Goal: Task Accomplishment & Management: Manage account settings

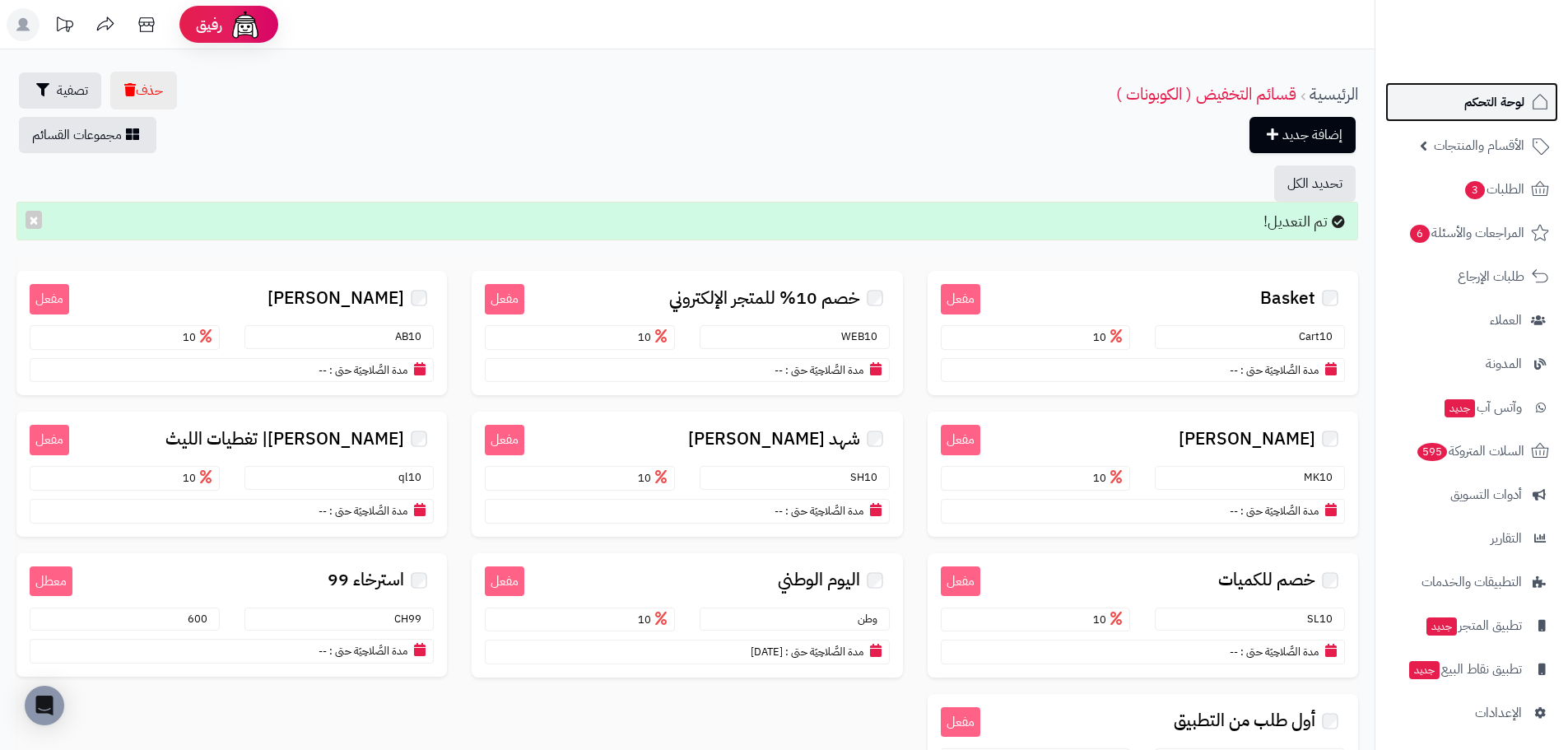
click at [1497, 119] on link "لوحة التحكم" at bounding box center [1472, 102] width 173 height 40
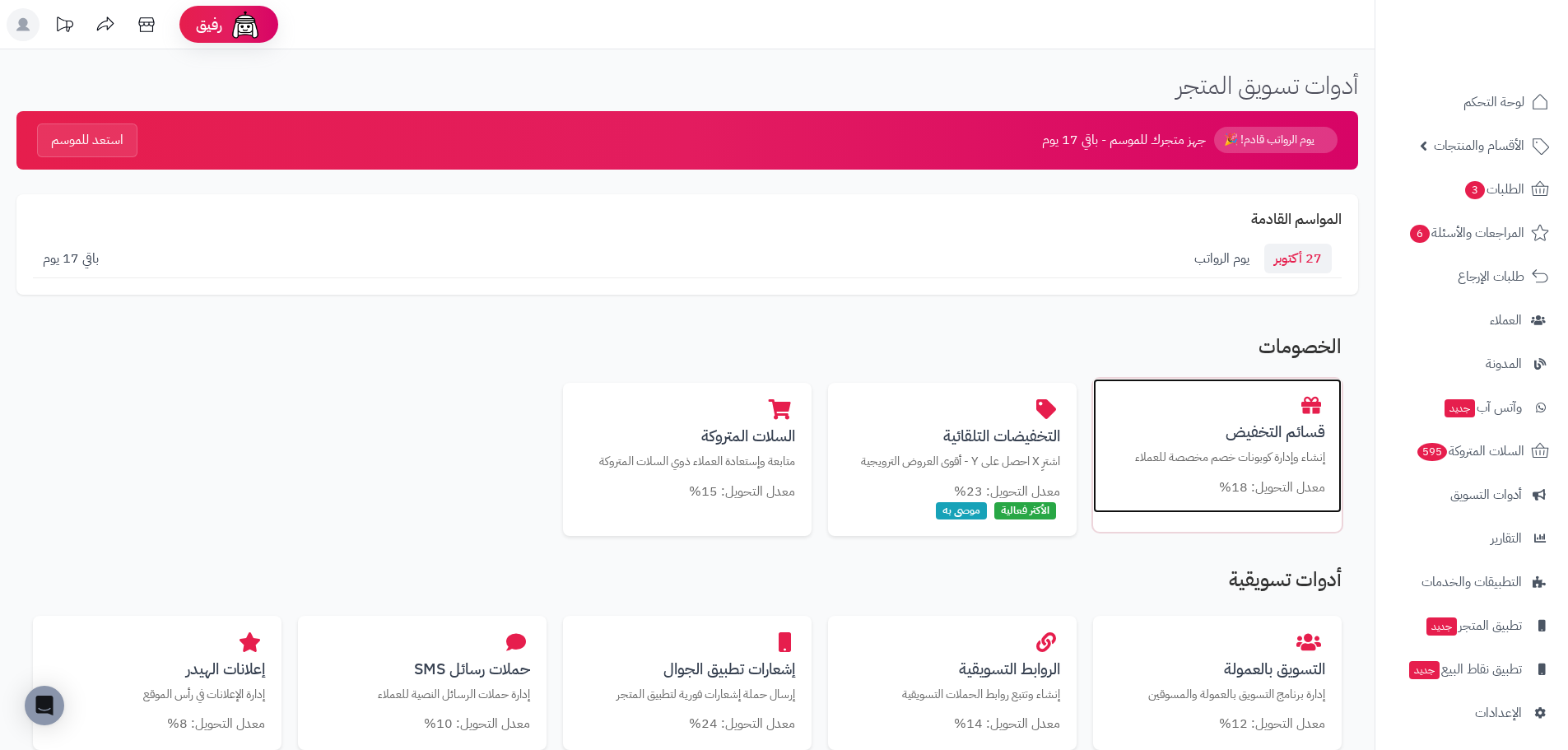
click at [1259, 432] on h3 "قسائم التخفيض" at bounding box center [1218, 432] width 216 height 17
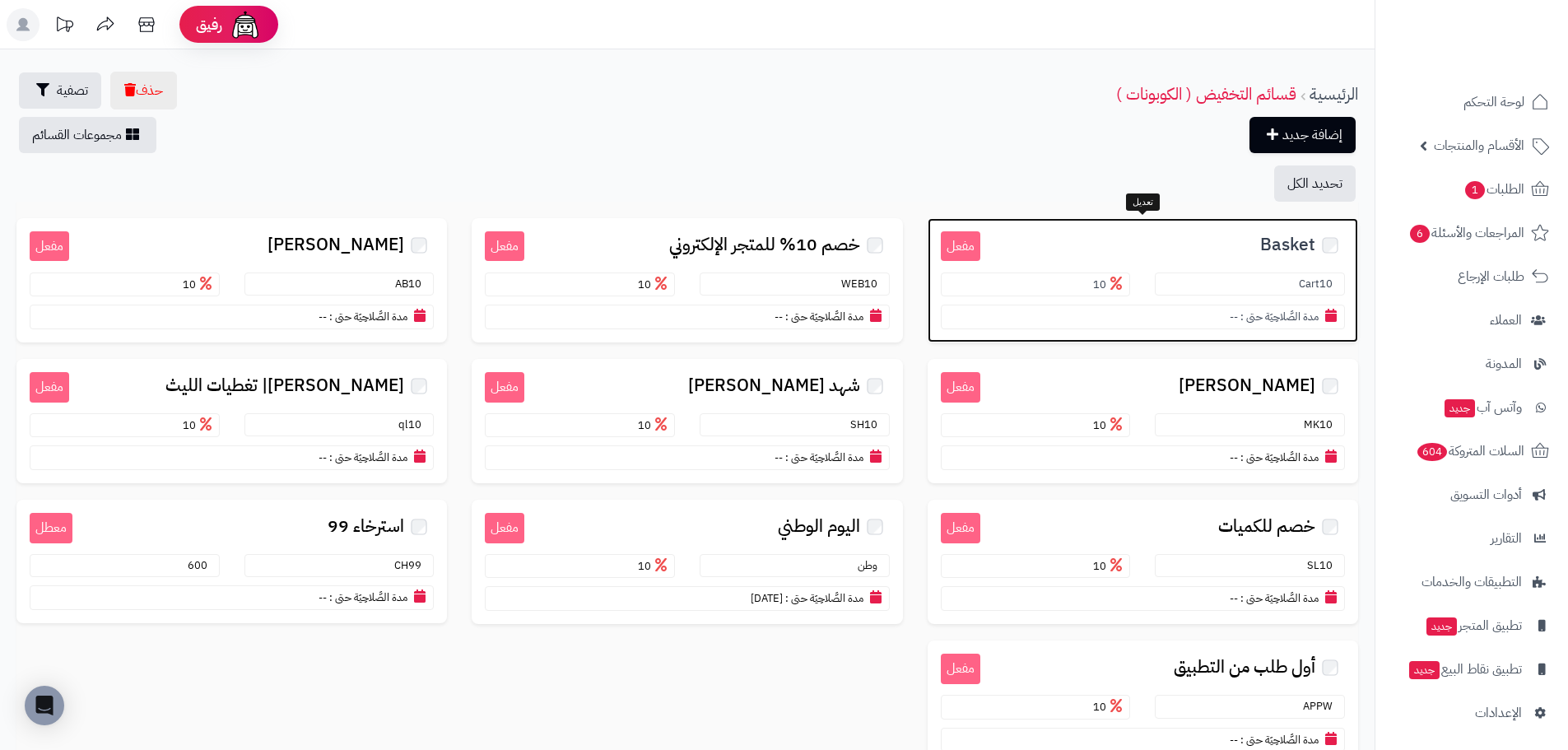
click at [1270, 243] on span "Basket" at bounding box center [1287, 245] width 55 height 19
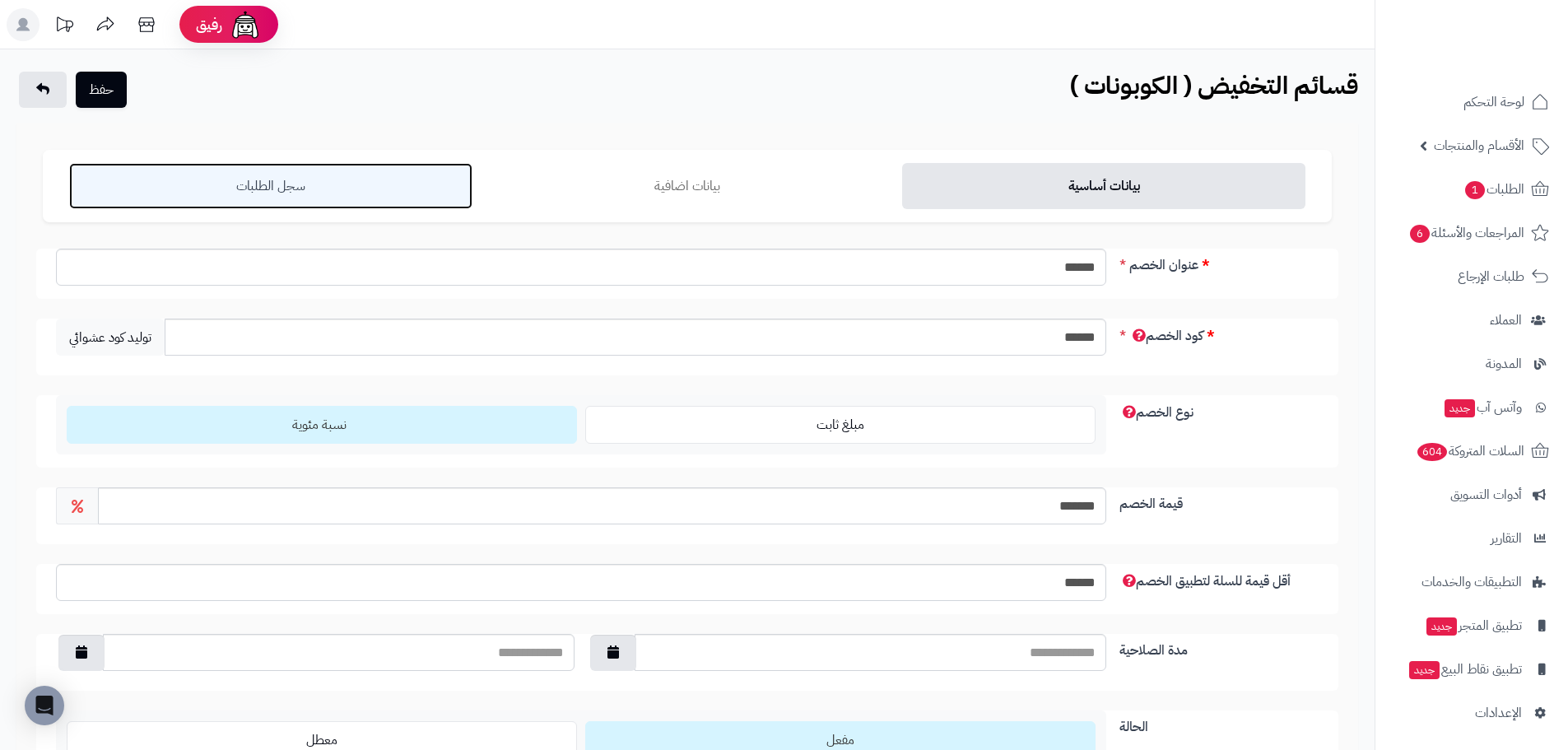
click at [261, 174] on link "سجل الطلبات" at bounding box center [271, 186] width 403 height 47
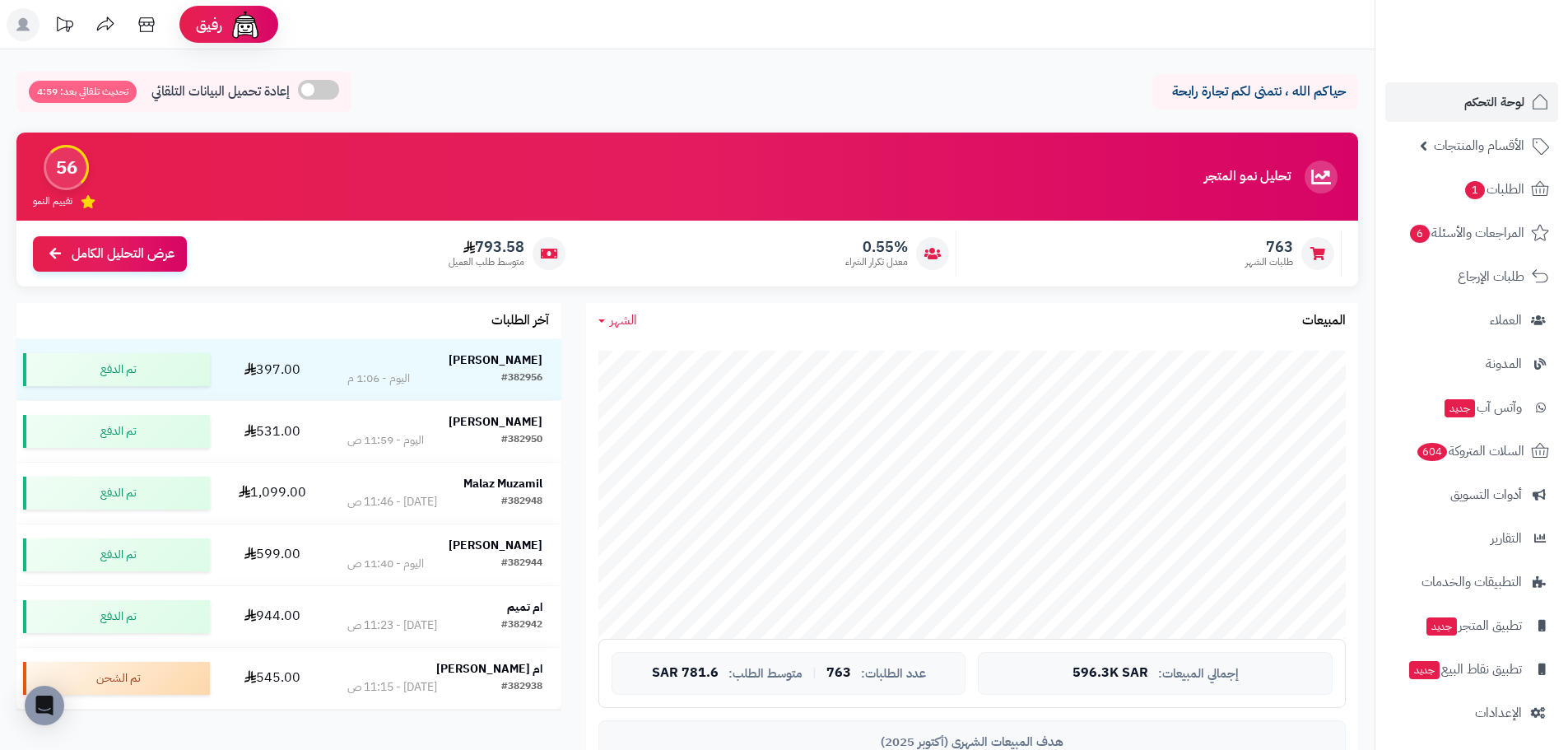
click at [627, 325] on span "الشهر" at bounding box center [623, 321] width 27 height 20
click at [631, 348] on link "اليوم" at bounding box center [652, 359] width 132 height 31
click at [595, 319] on div "اليوم اليوم الأسبوع الشهر السنة المبيعات" at bounding box center [972, 321] width 772 height 36
click at [603, 322] on icon at bounding box center [602, 321] width 7 height 3
click at [647, 350] on link "اليوم" at bounding box center [652, 359] width 132 height 31
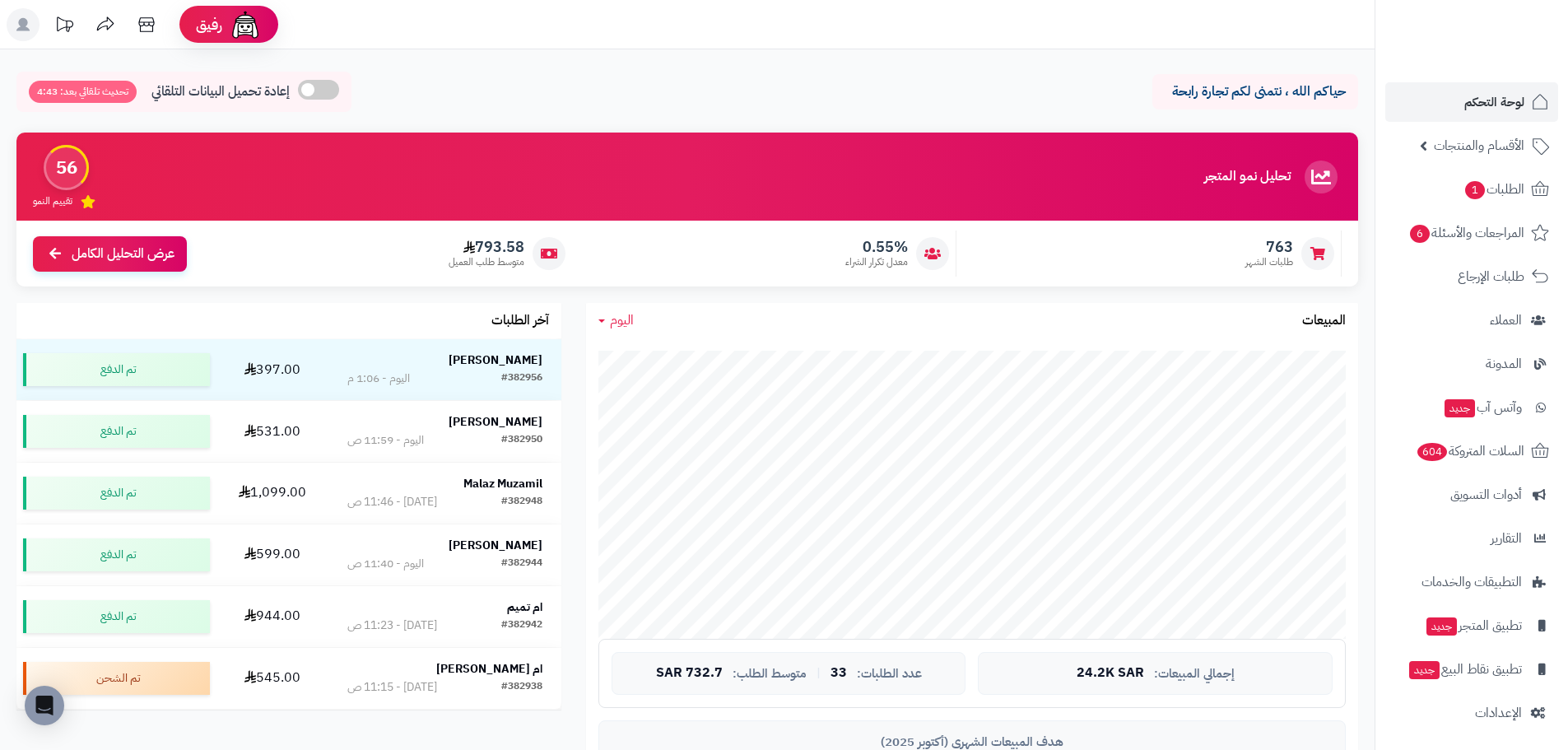
click at [607, 323] on link "اليوم" at bounding box center [616, 321] width 36 height 19
click at [667, 353] on link "اليوم" at bounding box center [652, 359] width 132 height 31
click at [1495, 499] on span "أدوات التسويق" at bounding box center [1486, 495] width 71 height 23
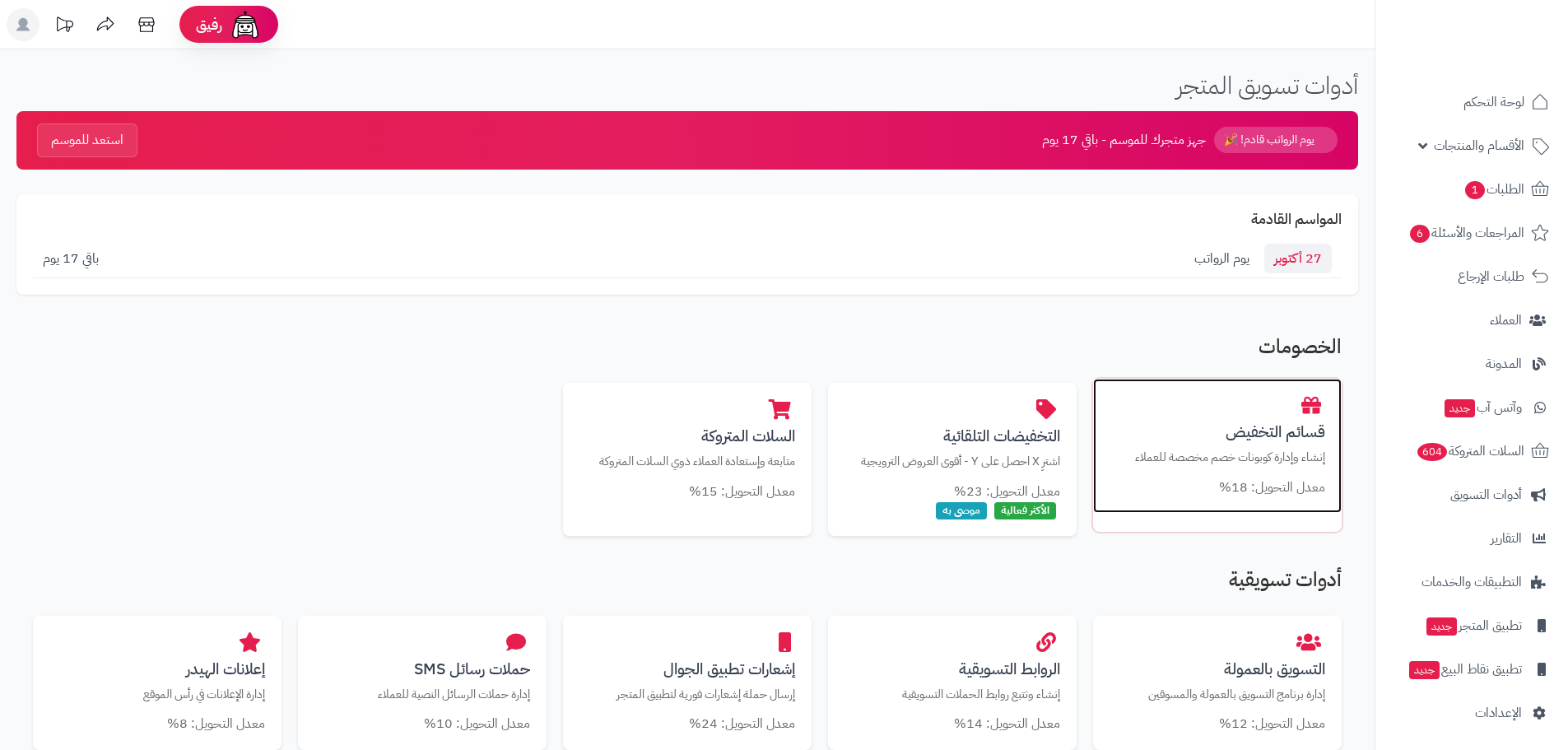
click at [1259, 436] on h3 "قسائم التخفيض" at bounding box center [1218, 432] width 216 height 17
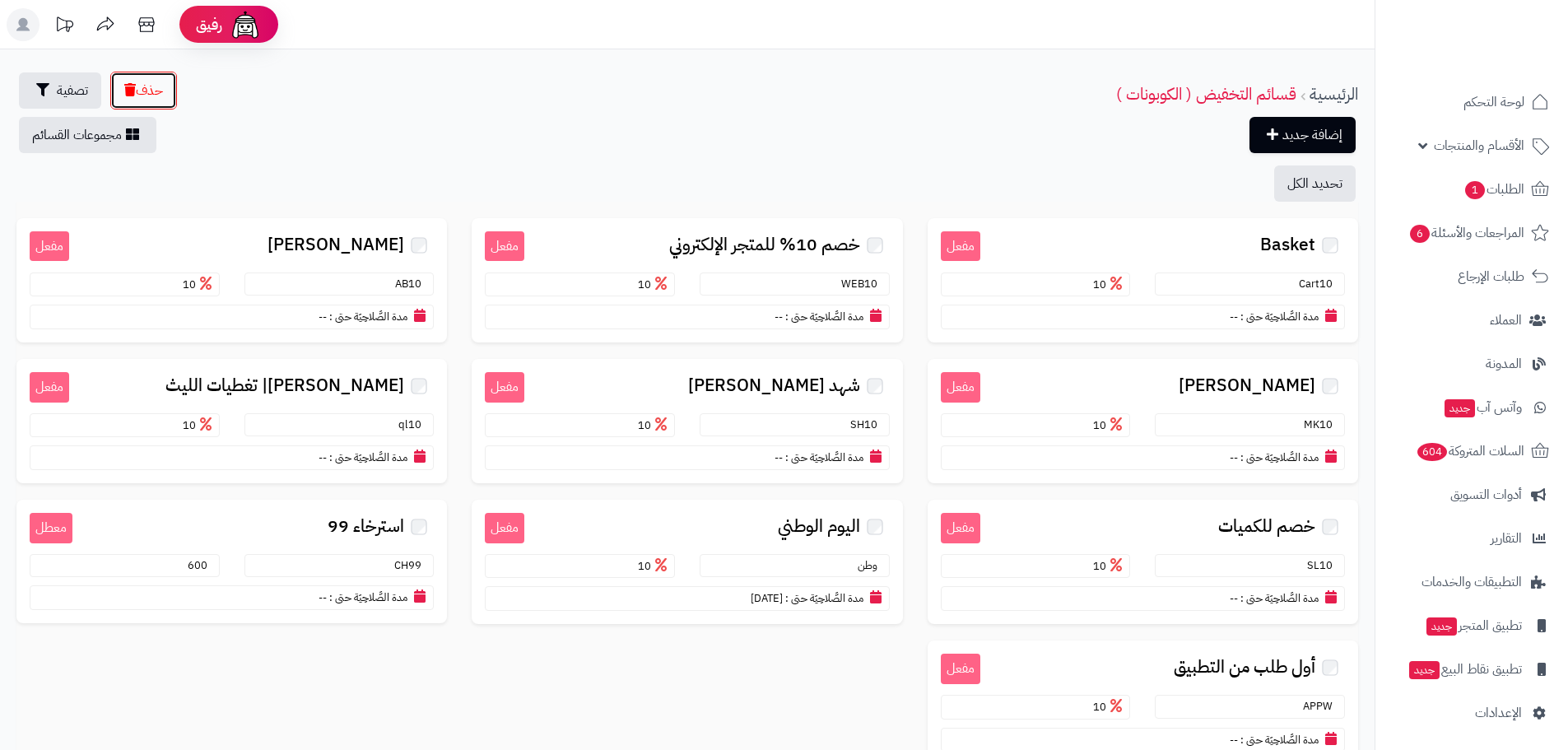
click at [154, 98] on button "حذف" at bounding box center [144, 91] width 66 height 38
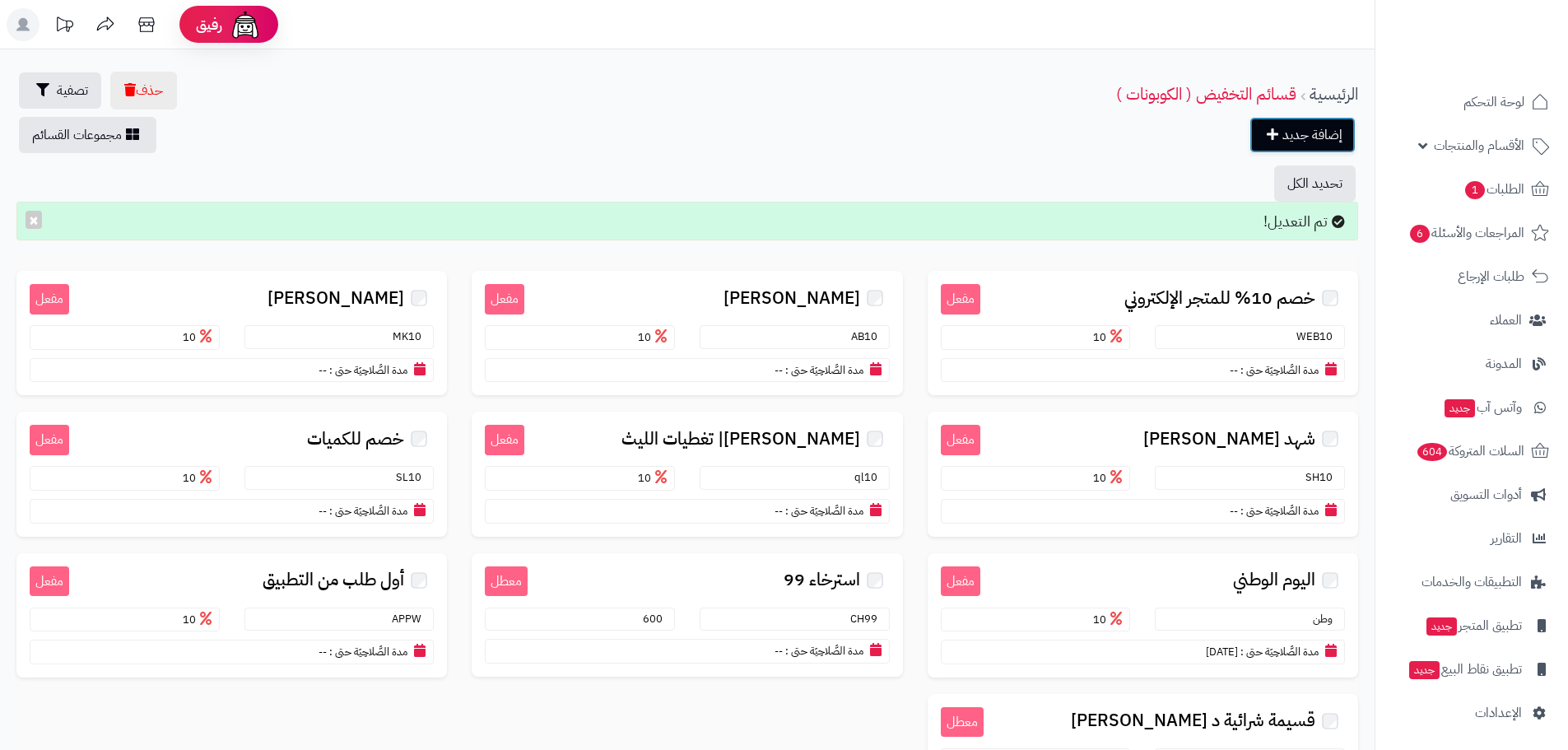
click at [1277, 125] on link "إضافة جديد" at bounding box center [1302, 135] width 106 height 37
click at [1254, 137] on link "إضافة جديد" at bounding box center [1302, 135] width 106 height 37
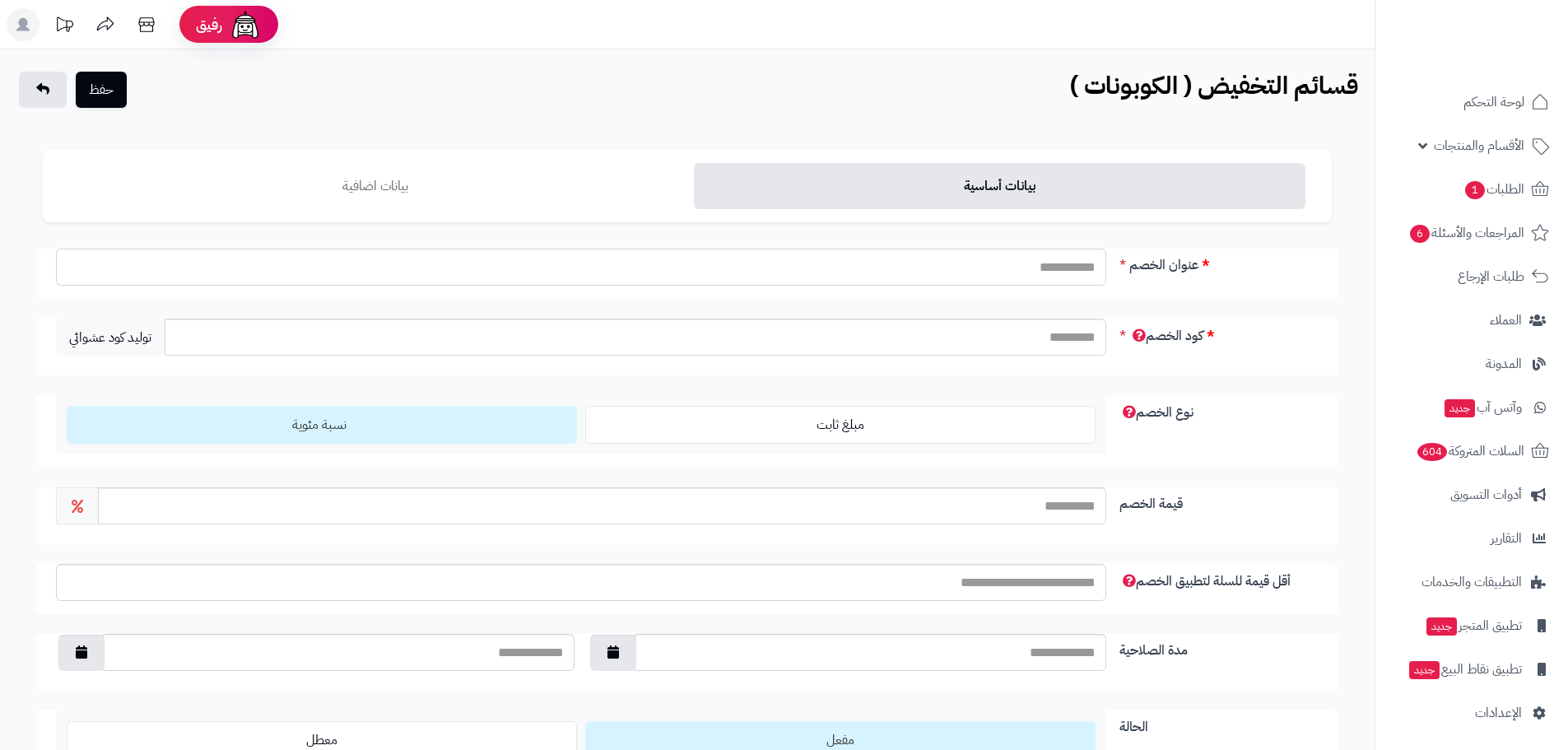
click at [1084, 271] on input "عنوان الخصم" at bounding box center [580, 267] width 1050 height 37
type input "*"
type input "**********"
click at [1053, 348] on input "كود الخصم" at bounding box center [635, 337] width 941 height 37
type input "*"
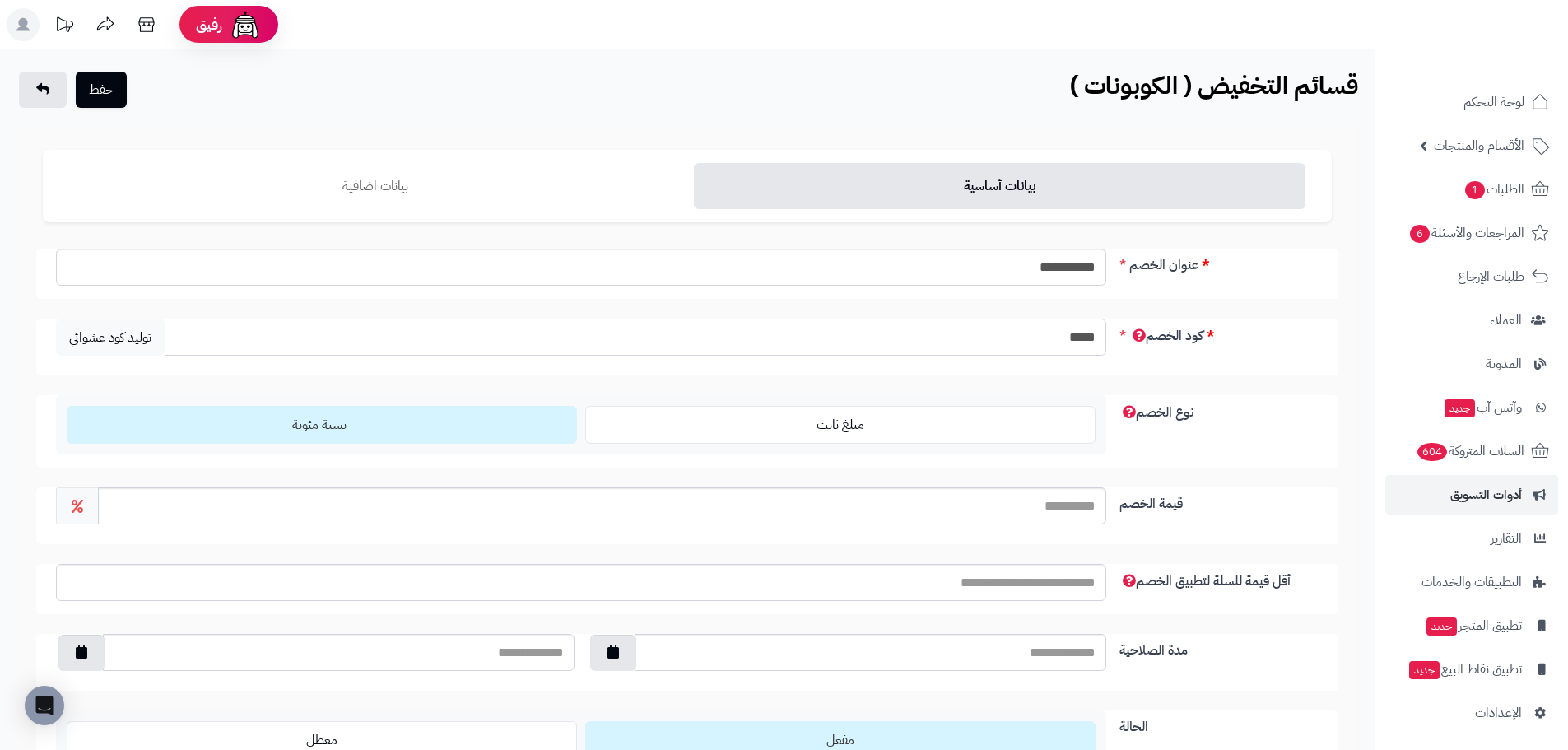
type input "*****"
click at [1055, 507] on input "قيمة الخصم" at bounding box center [602, 506] width 1009 height 37
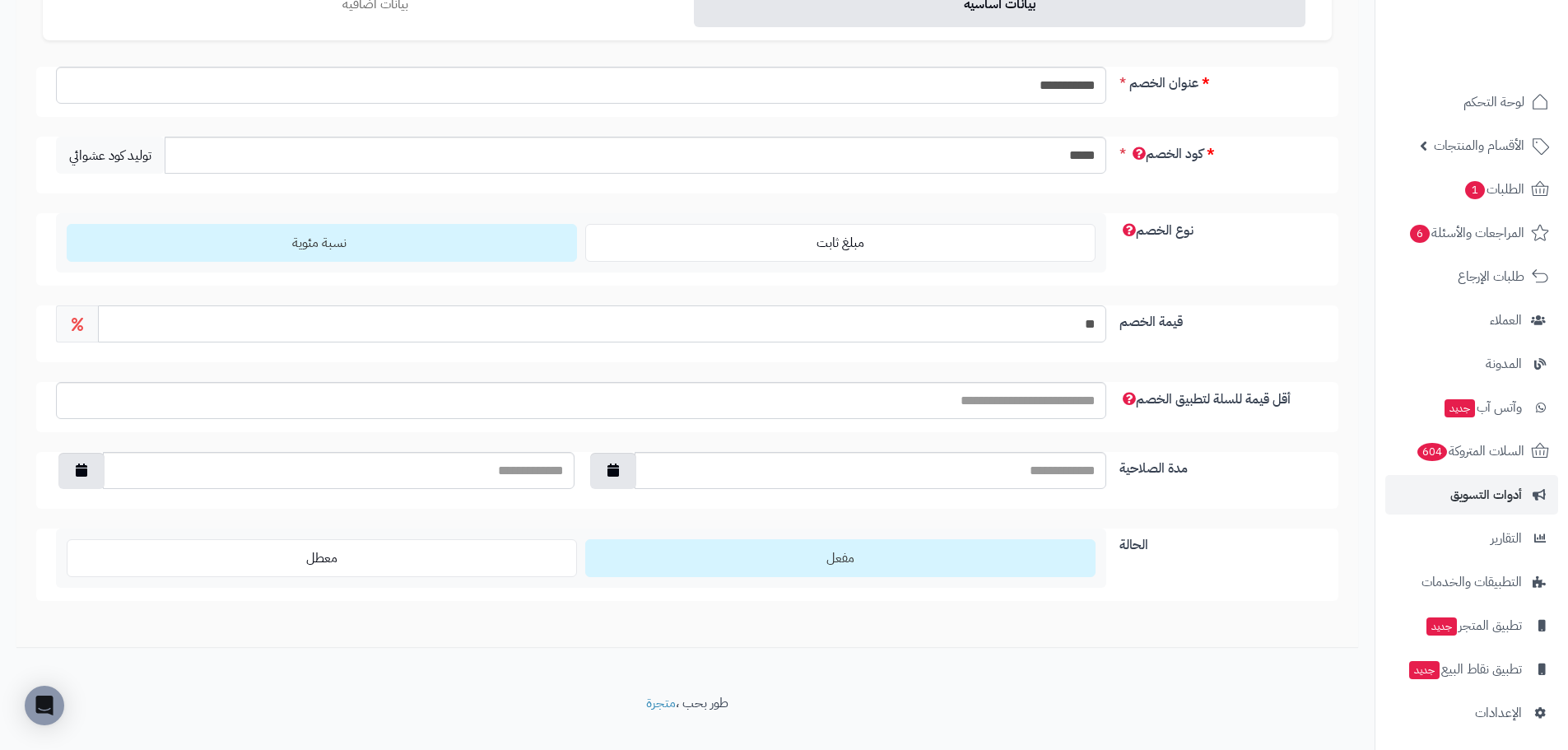
scroll to position [208, 0]
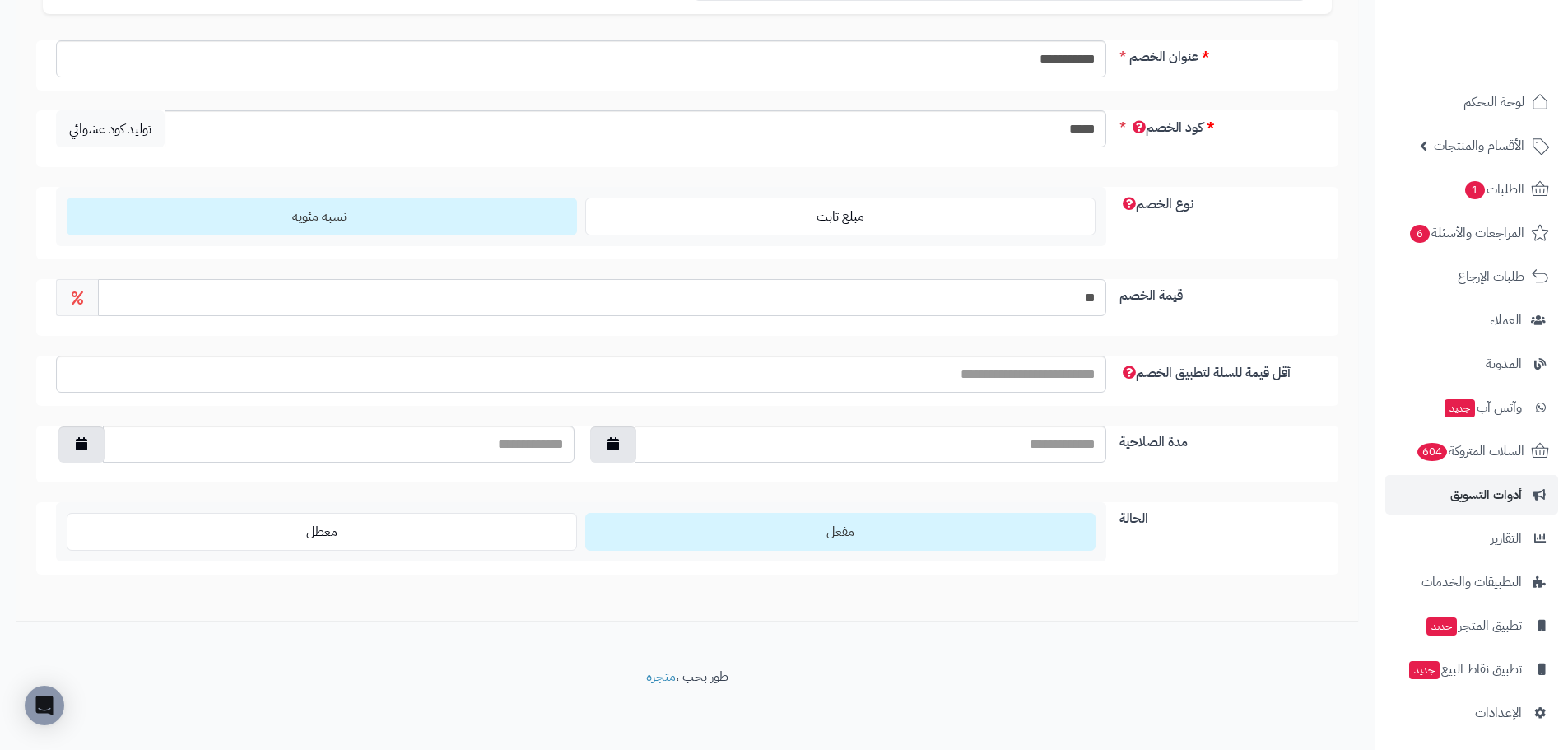
type input "**"
drag, startPoint x: 1070, startPoint y: 659, endPoint x: 1036, endPoint y: 641, distance: 38.5
click at [1070, 659] on div "**********" at bounding box center [687, 254] width 1375 height 826
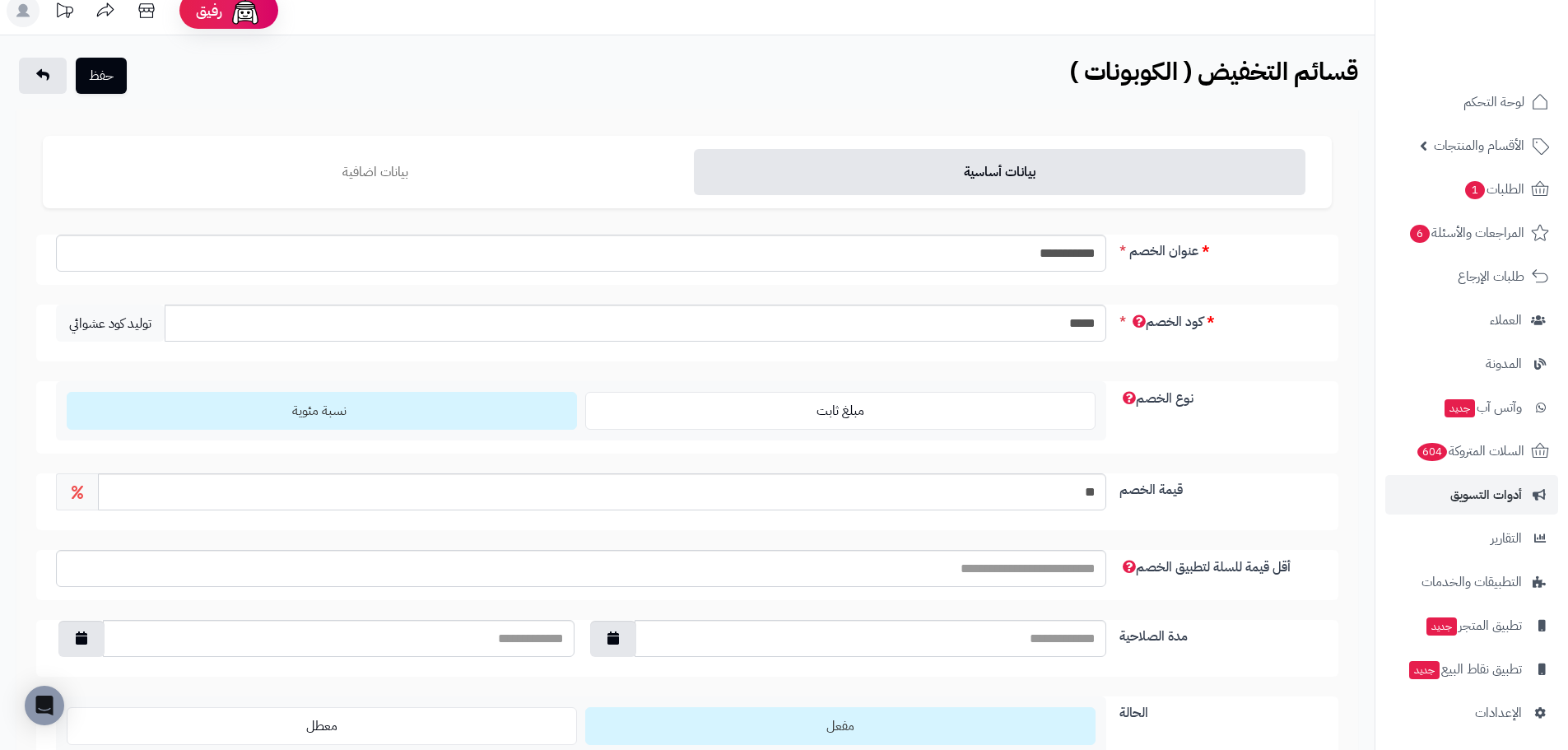
scroll to position [0, 0]
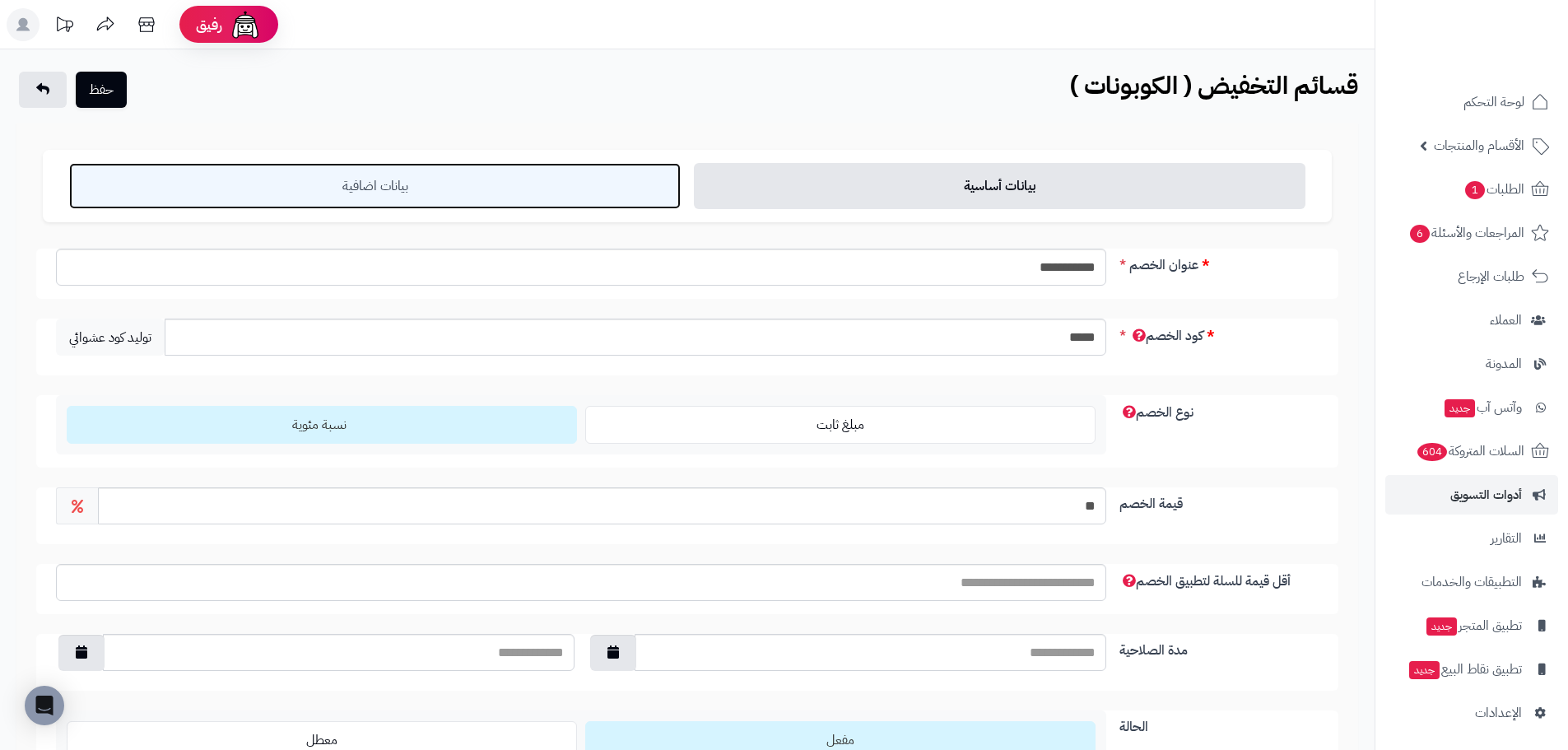
click at [438, 180] on link "بيانات اضافية" at bounding box center [374, 186] width 612 height 47
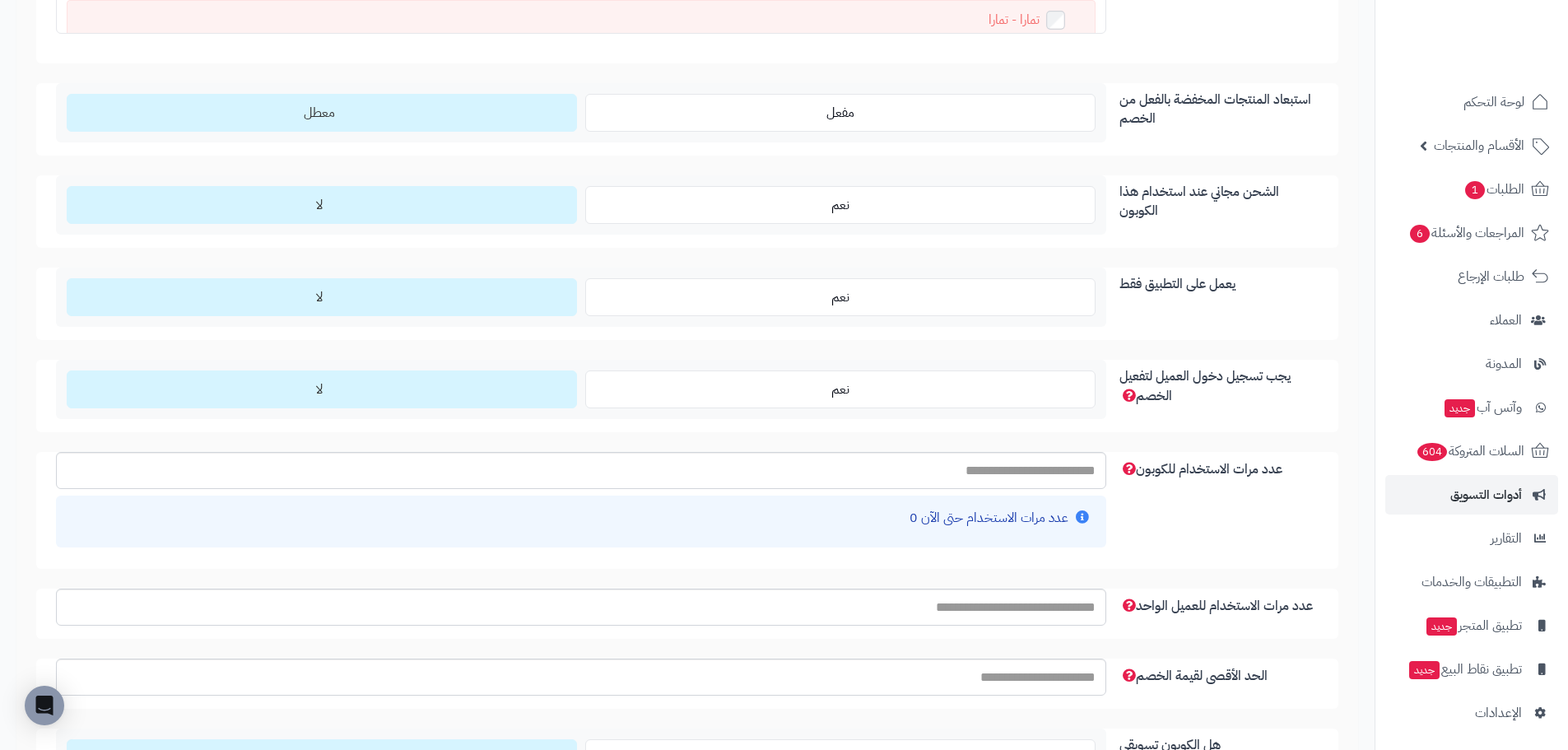
scroll to position [1729, 0]
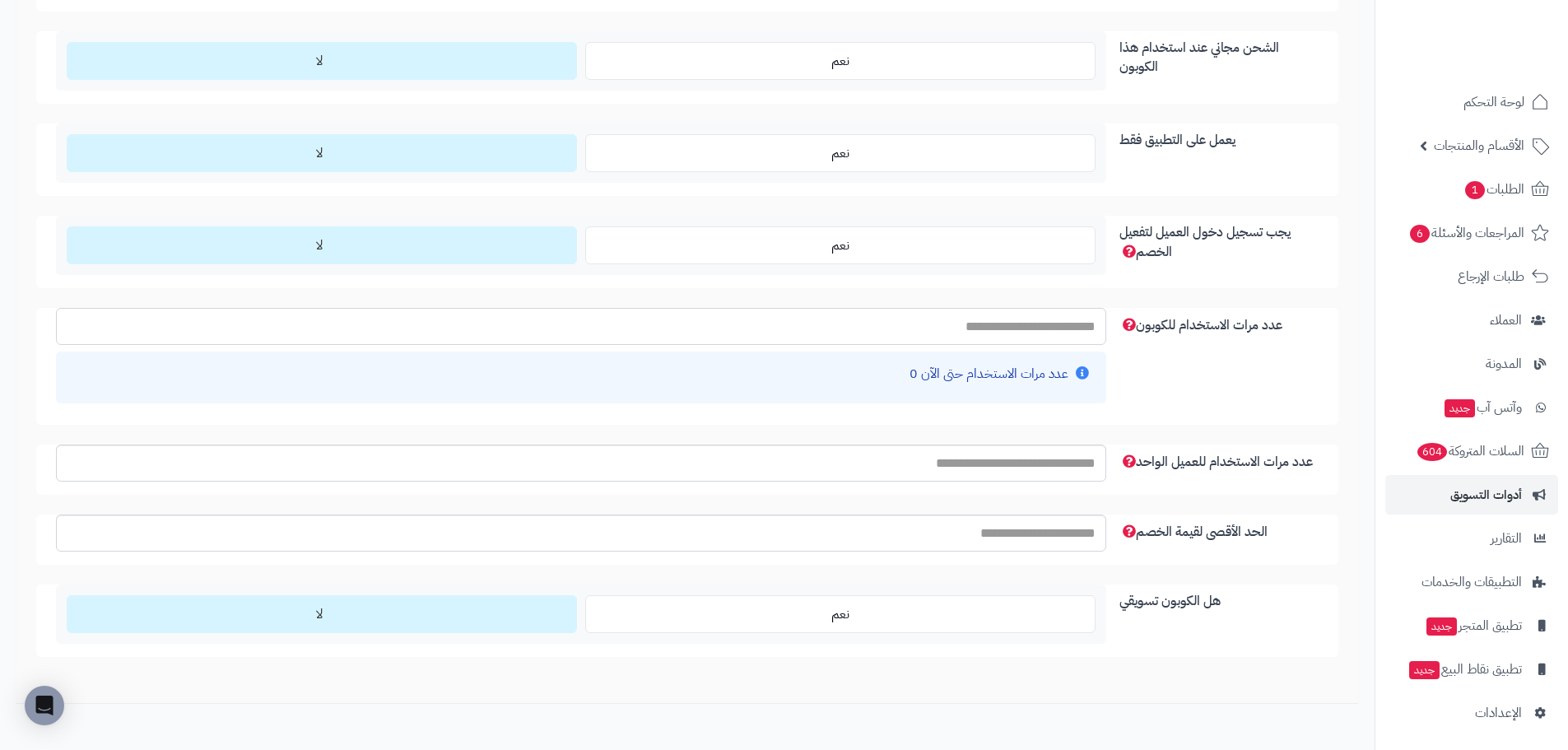
click at [1032, 330] on input "عدد مرات الاستخدام للكوبون" at bounding box center [580, 326] width 1050 height 37
click at [1087, 462] on input "عدد مرات الاستخدام للعميل الواحد" at bounding box center [580, 463] width 1050 height 37
type input "*"
click at [1001, 650] on div "هل الكوبون تسويقي نعم لا يمكنك إنشاء حسابات للمسوقين من خلال تبويب التسويق بالع…" at bounding box center [687, 620] width 1302 height 72
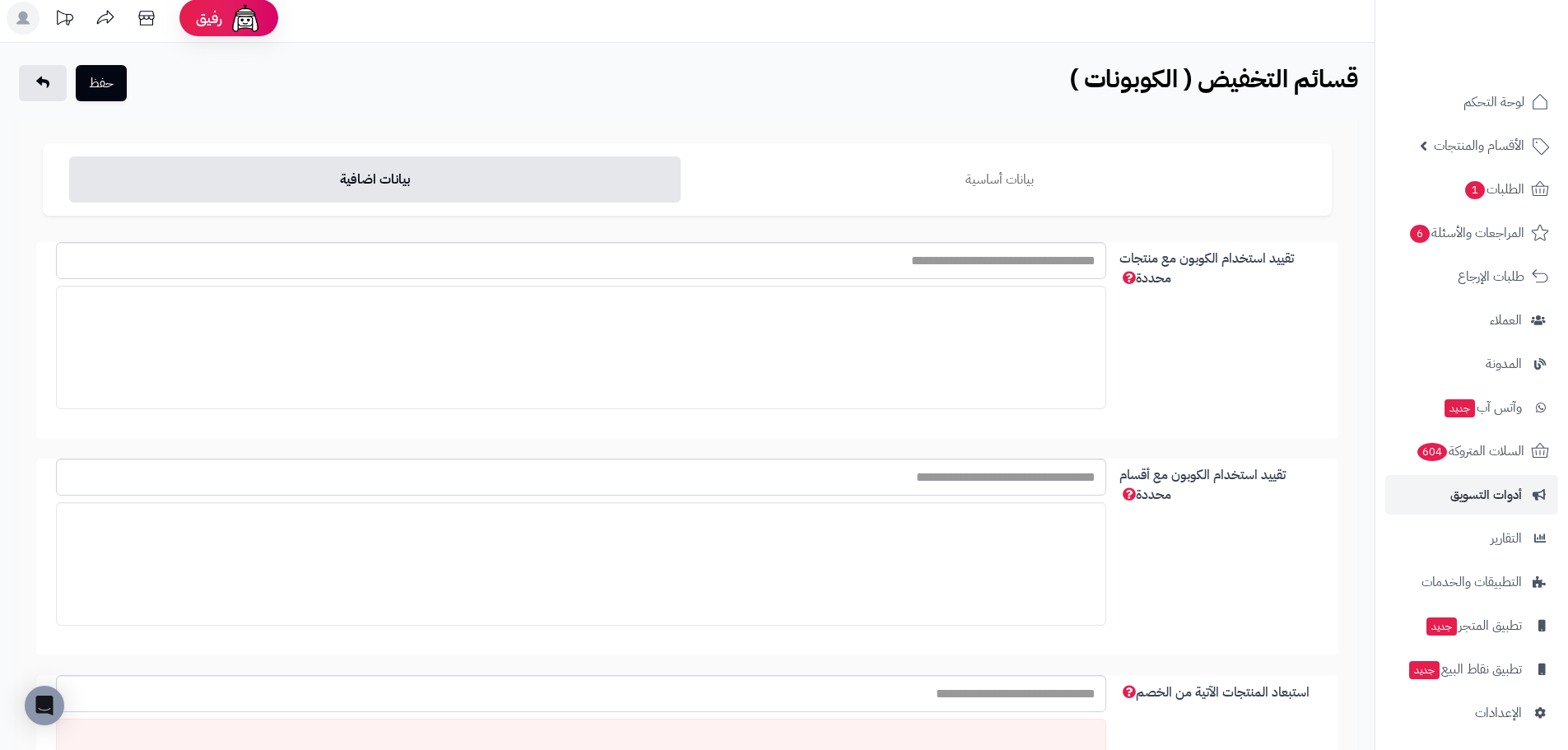
scroll to position [0, 0]
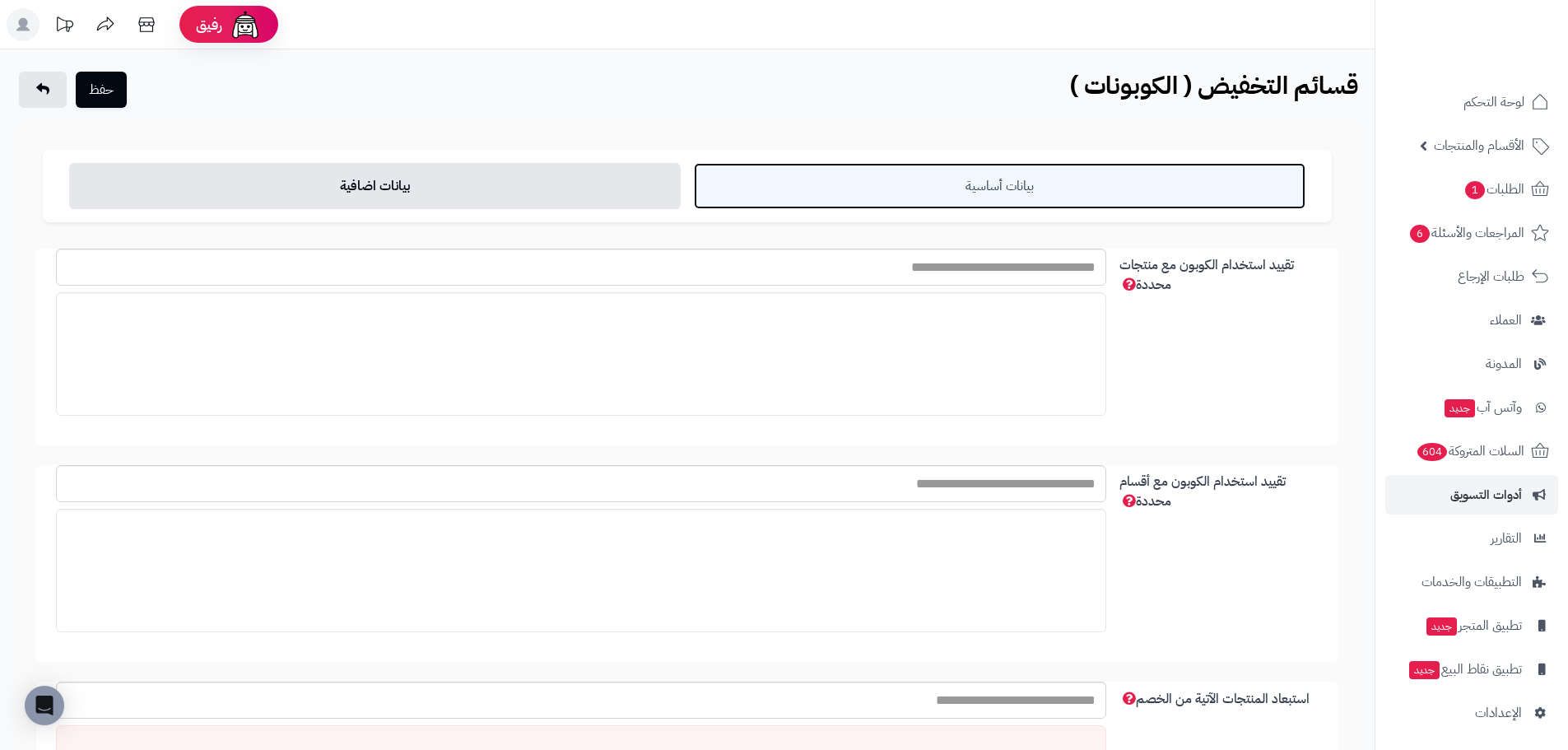
click at [1007, 199] on link "بيانات أساسية" at bounding box center [999, 186] width 612 height 47
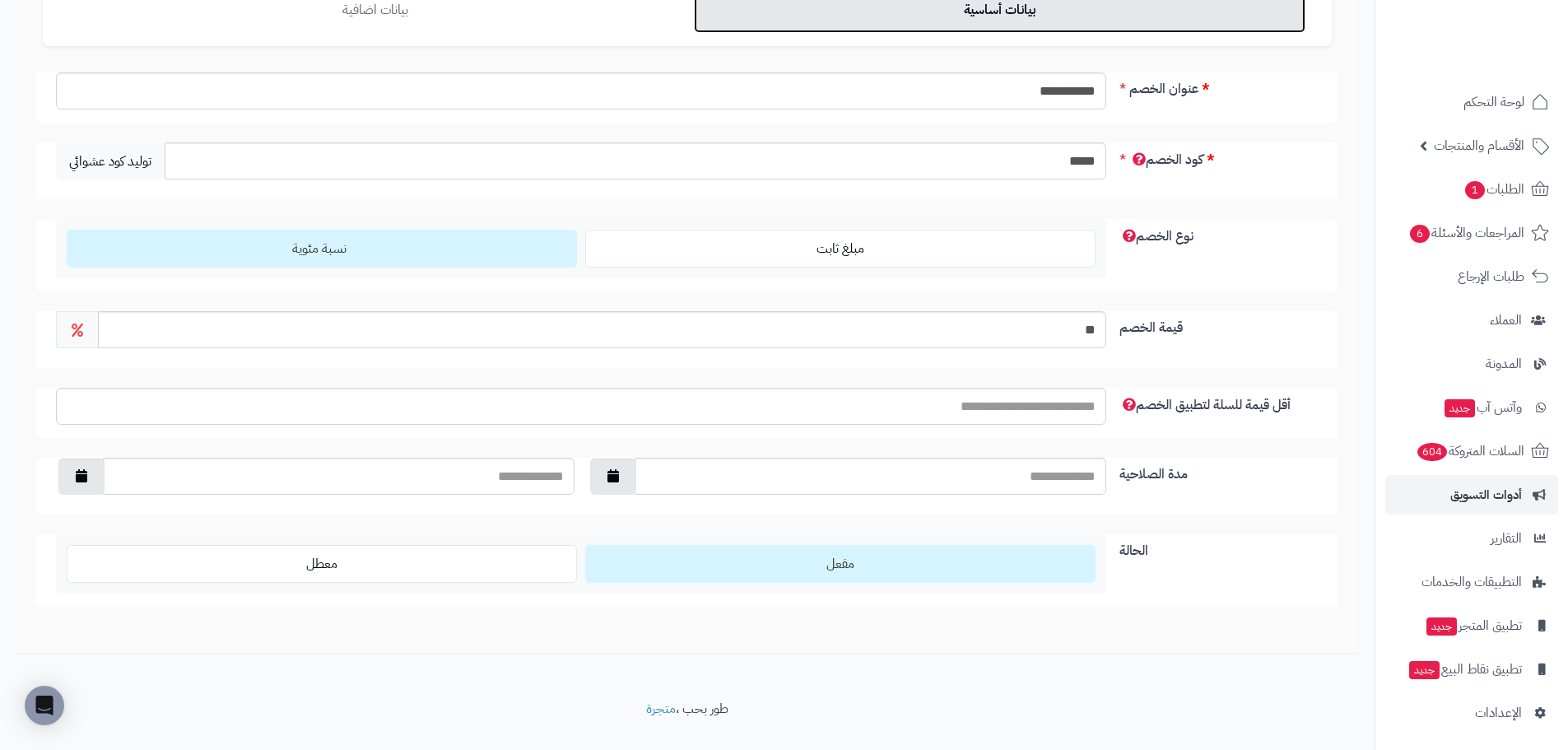
scroll to position [208, 0]
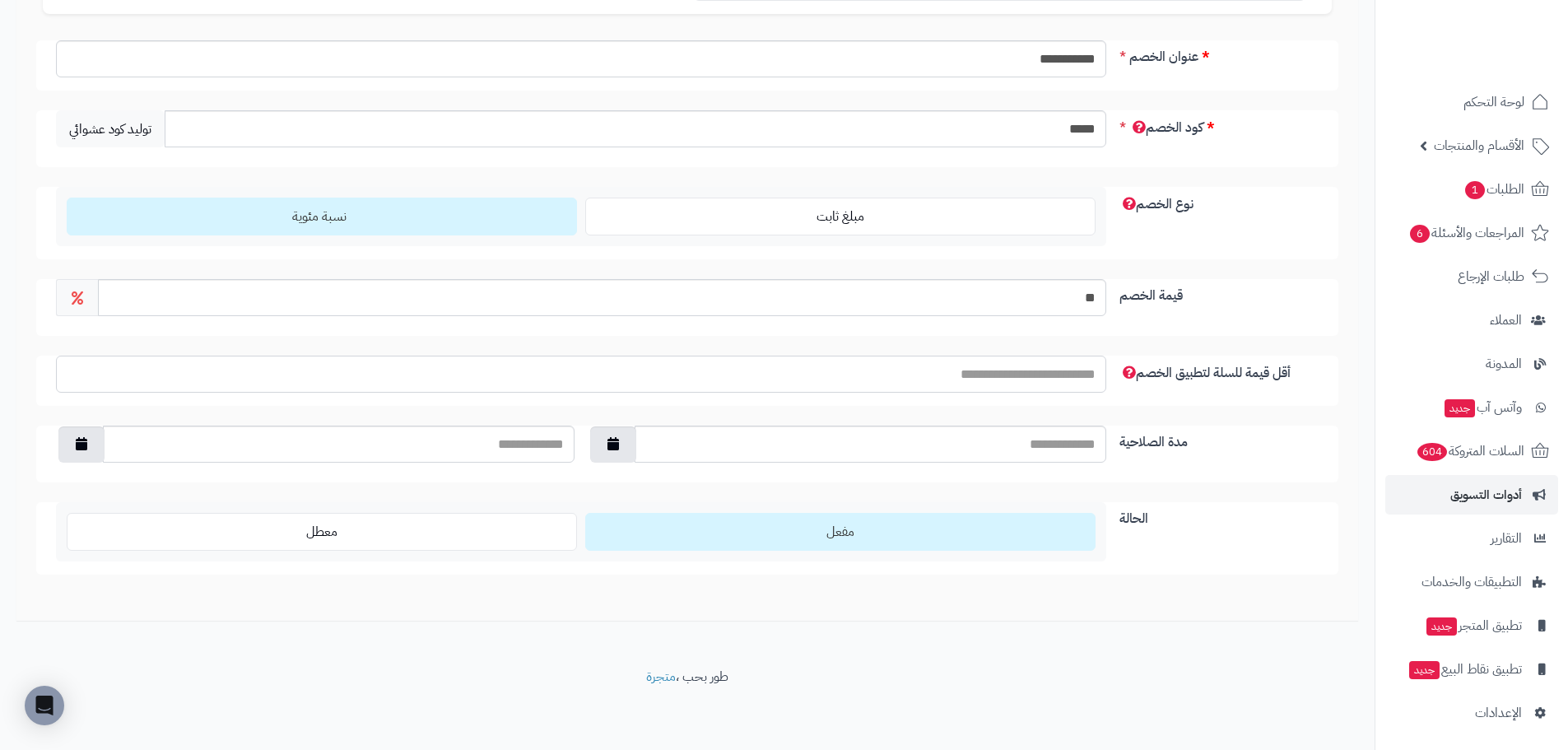
click at [1043, 370] on input "أقل قيمة للسلة لتطبيق الخصم" at bounding box center [580, 374] width 1050 height 37
type input "***"
click at [1170, 664] on div "**********" at bounding box center [687, 254] width 1375 height 826
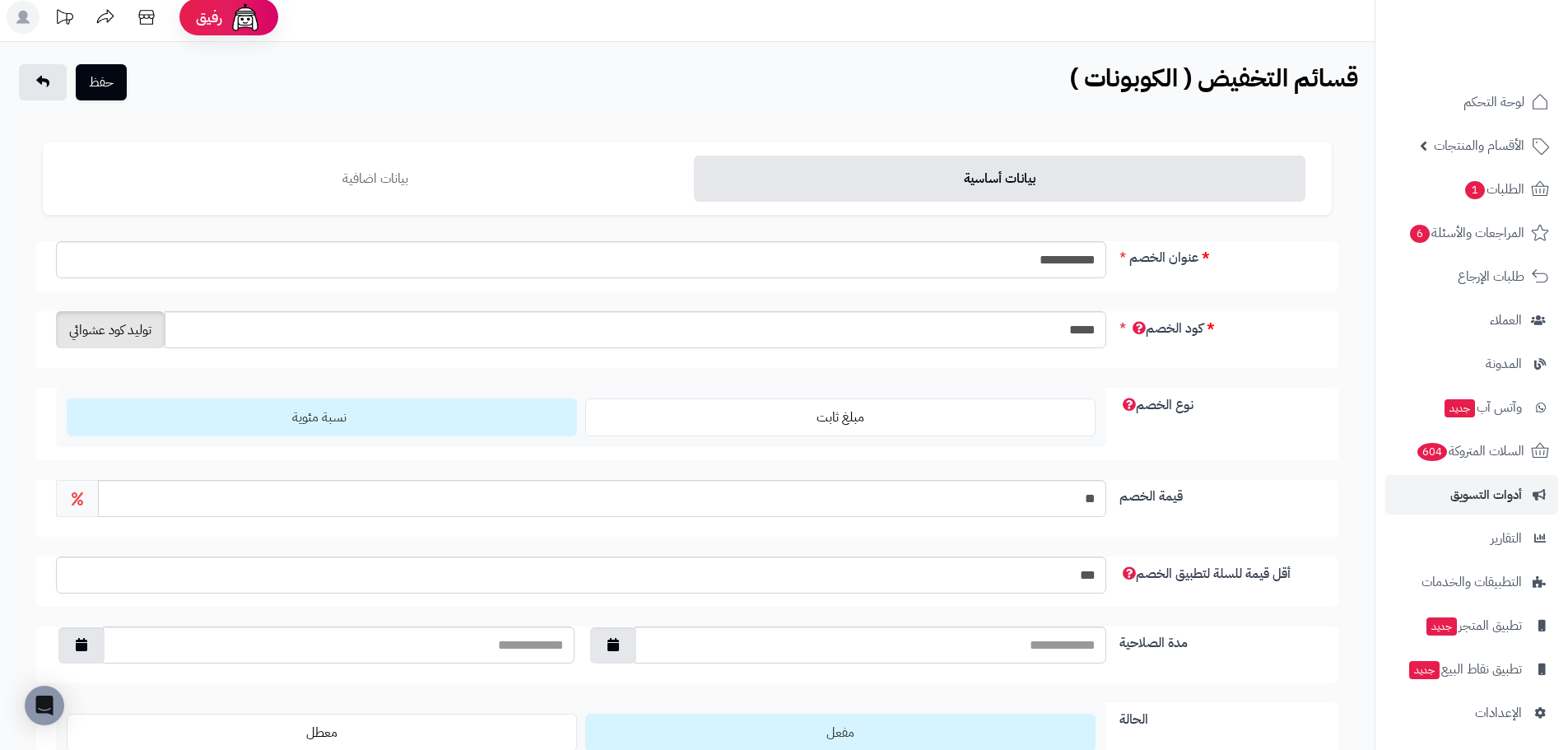
scroll to position [0, 0]
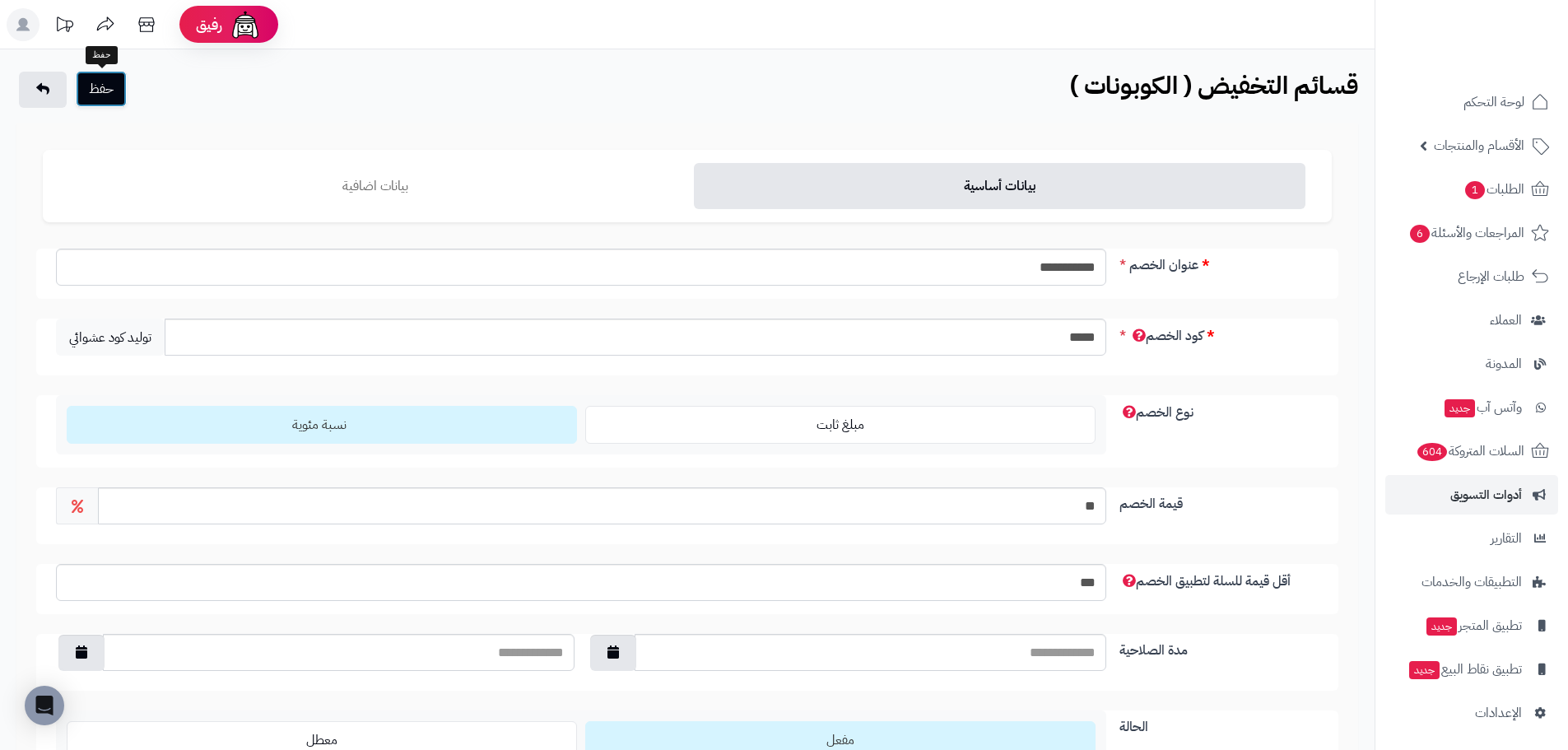
click at [110, 97] on button "حفظ" at bounding box center [100, 89] width 51 height 37
